Goal: Transaction & Acquisition: Obtain resource

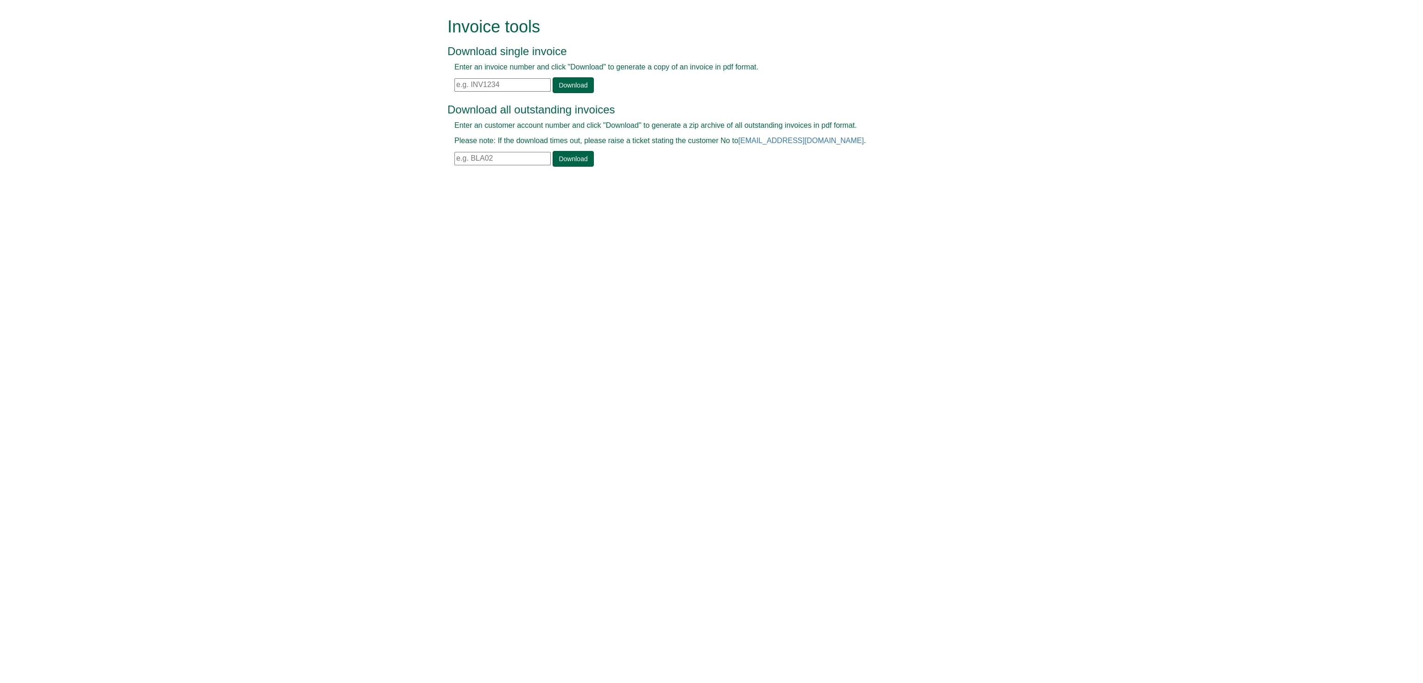
click at [486, 86] on input "text" at bounding box center [502, 84] width 96 height 13
click at [583, 81] on link "Download" at bounding box center [573, 85] width 41 height 16
click at [575, 82] on link "Download" at bounding box center [573, 85] width 41 height 16
click at [504, 85] on input "INV1372491" at bounding box center [502, 84] width 96 height 13
type input "I"
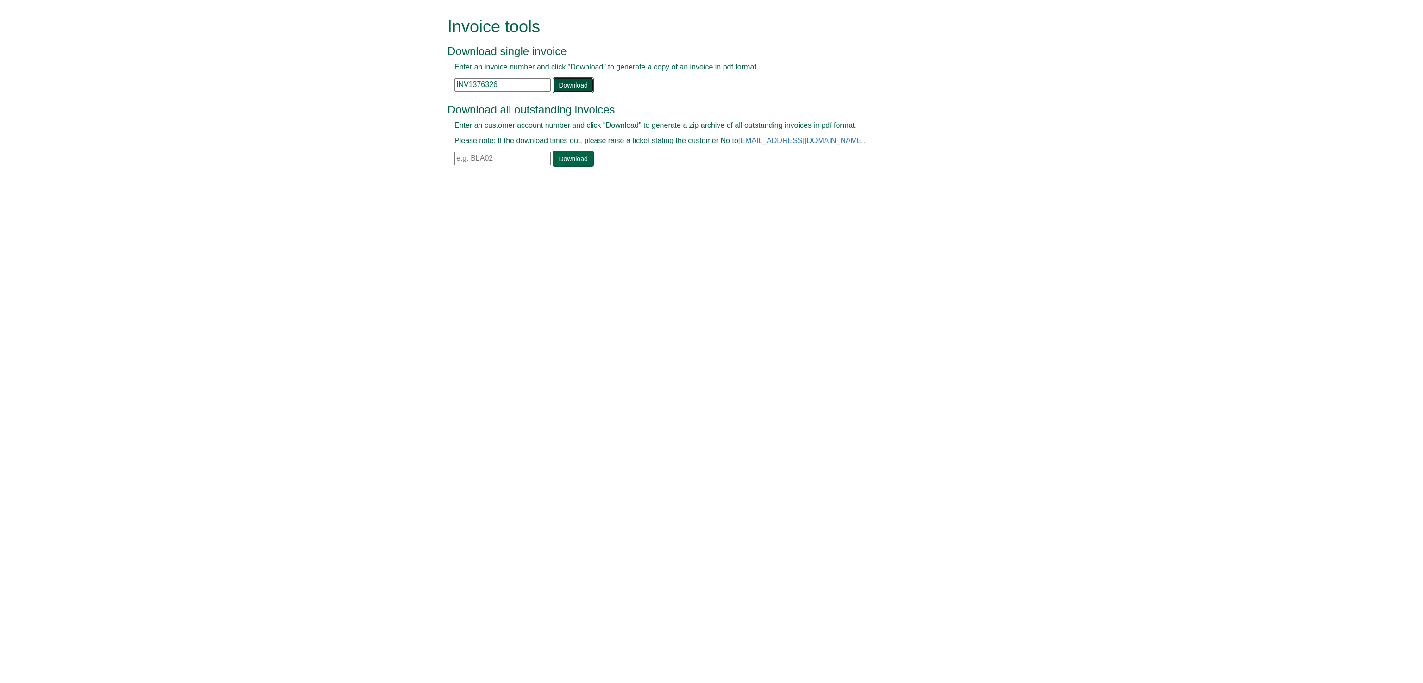
click at [564, 82] on link "Download" at bounding box center [573, 85] width 41 height 16
click at [501, 85] on input "INV1376326" at bounding box center [502, 84] width 96 height 13
type input "I"
click at [568, 87] on link "Download" at bounding box center [573, 85] width 41 height 16
click at [505, 82] on input "INV1393887" at bounding box center [502, 84] width 96 height 13
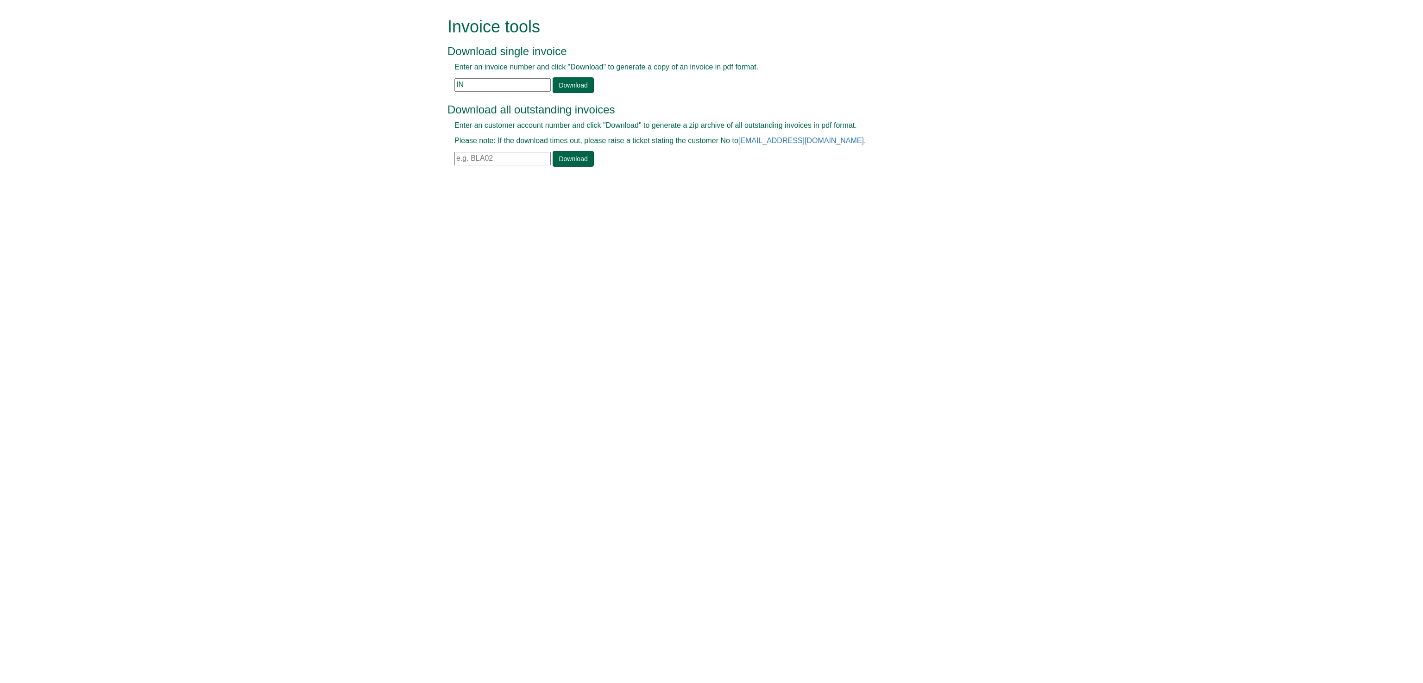
type input "I"
click at [575, 84] on link "Download" at bounding box center [573, 85] width 41 height 16
click at [507, 84] on input "INV1399279" at bounding box center [502, 84] width 96 height 13
type input "I"
